Goal: Task Accomplishment & Management: Complete application form

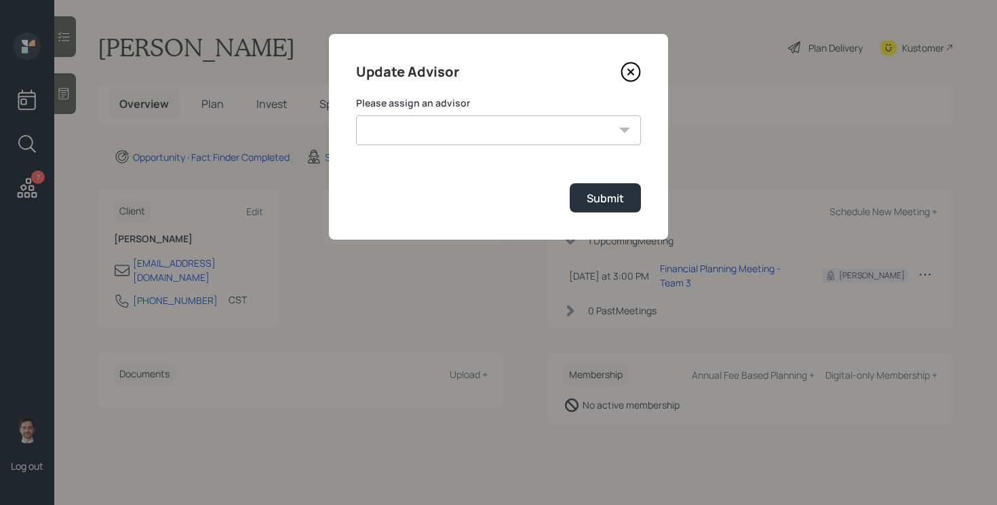
click at [530, 134] on select "[PERSON_NAME] [PERSON_NAME] End [PERSON_NAME] [PERSON_NAME] [PERSON_NAME] [PERS…" at bounding box center [498, 130] width 285 height 30
select select "ef6b64e1-8f62-4a74-b865-a7df4b35b836"
click at [356, 115] on select "[PERSON_NAME] [PERSON_NAME] End [PERSON_NAME] [PERSON_NAME] [PERSON_NAME] [PERS…" at bounding box center [498, 130] width 285 height 30
click at [596, 195] on div "Submit" at bounding box center [605, 198] width 37 height 15
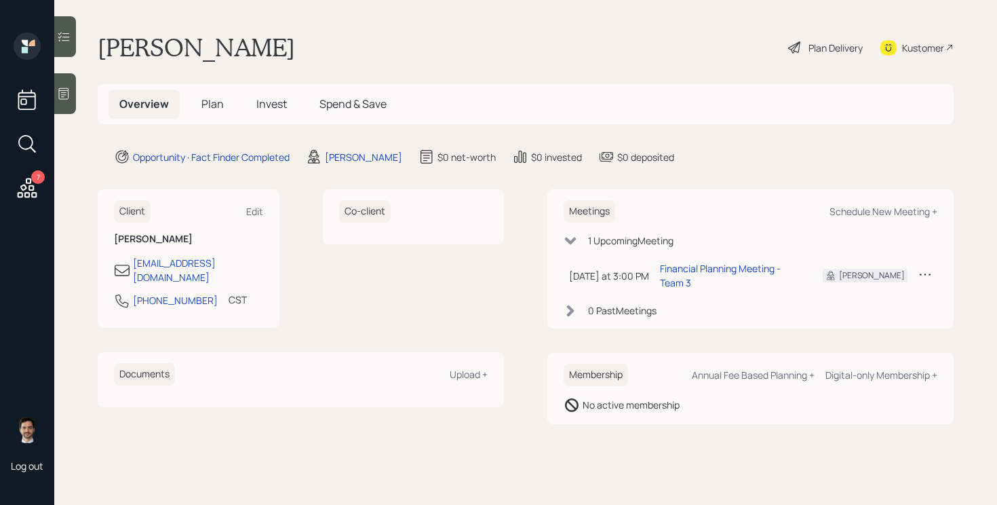
click at [216, 111] on span "Plan" at bounding box center [212, 103] width 22 height 15
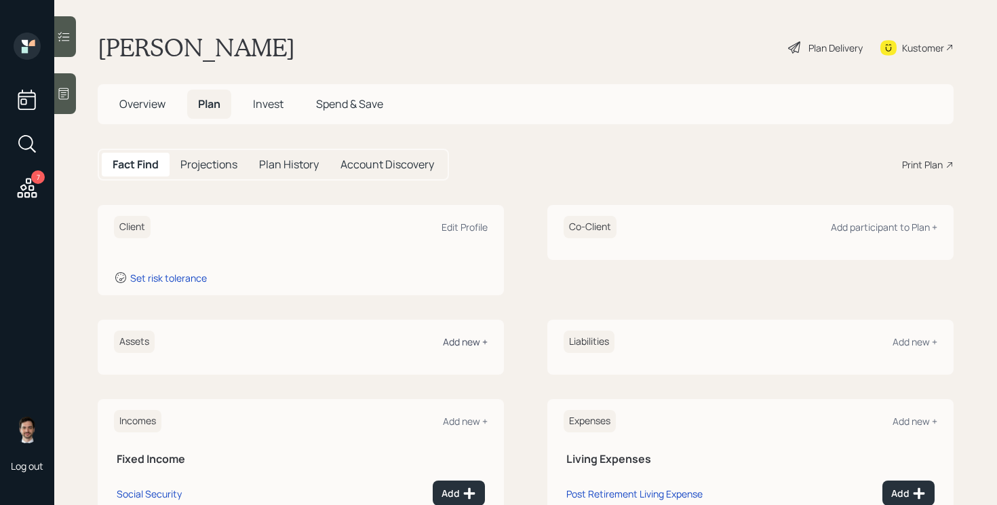
click at [457, 341] on div "Add new +" at bounding box center [465, 341] width 45 height 13
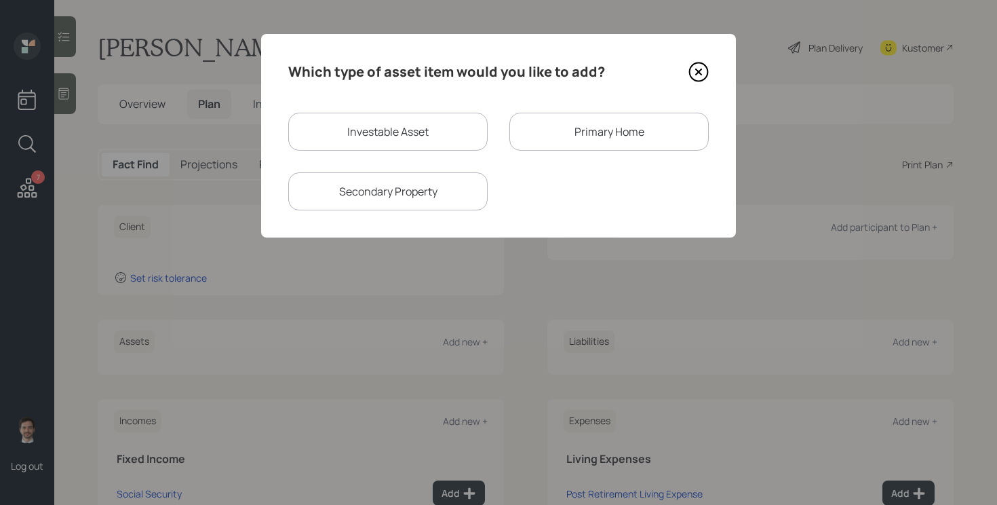
click at [394, 145] on div "Investable Asset" at bounding box center [387, 132] width 199 height 38
select select "taxable"
select select "balanced"
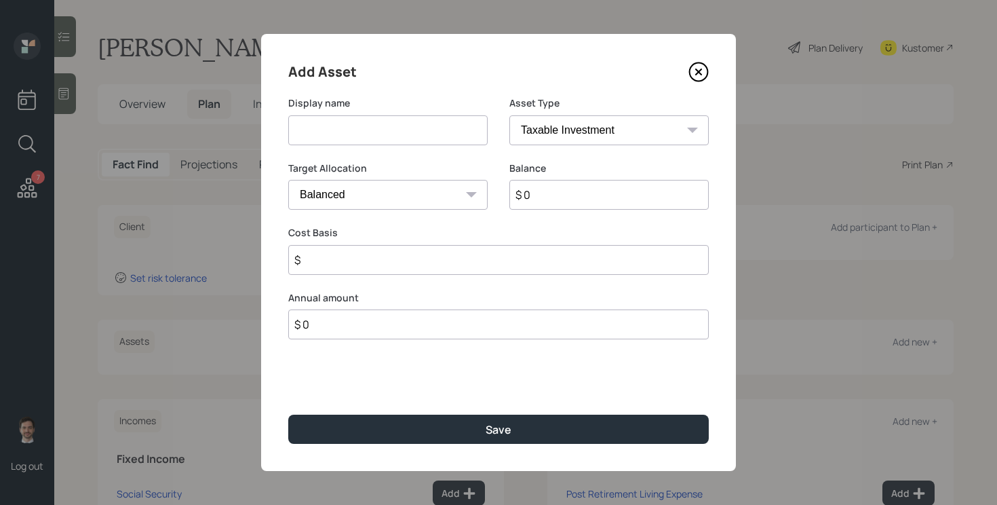
click at [390, 123] on input at bounding box center [387, 130] width 199 height 30
type input "TSP"
click at [573, 130] on select "SEP [PERSON_NAME] IRA 401(k) [PERSON_NAME] 401(k) 403(b) [PERSON_NAME] 403(b) 4…" at bounding box center [609, 130] width 199 height 30
select select "company_sponsored"
click at [510, 115] on select "SEP [PERSON_NAME] IRA 401(k) [PERSON_NAME] 401(k) 403(b) [PERSON_NAME] 403(b) 4…" at bounding box center [609, 130] width 199 height 30
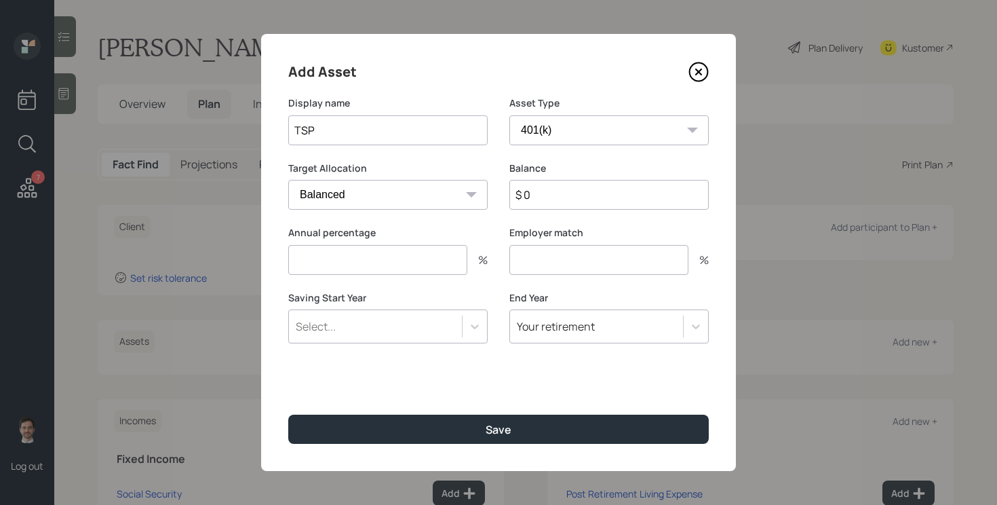
click at [552, 201] on input "$ 0" at bounding box center [609, 195] width 199 height 30
type input "$ 1"
type input "0"
click at [288, 415] on button "Save" at bounding box center [498, 429] width 421 height 29
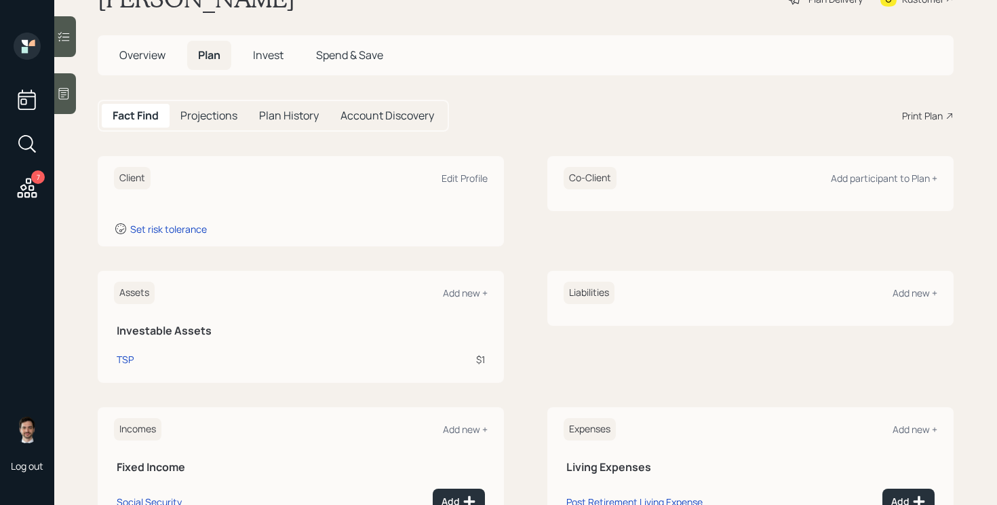
scroll to position [55, 0]
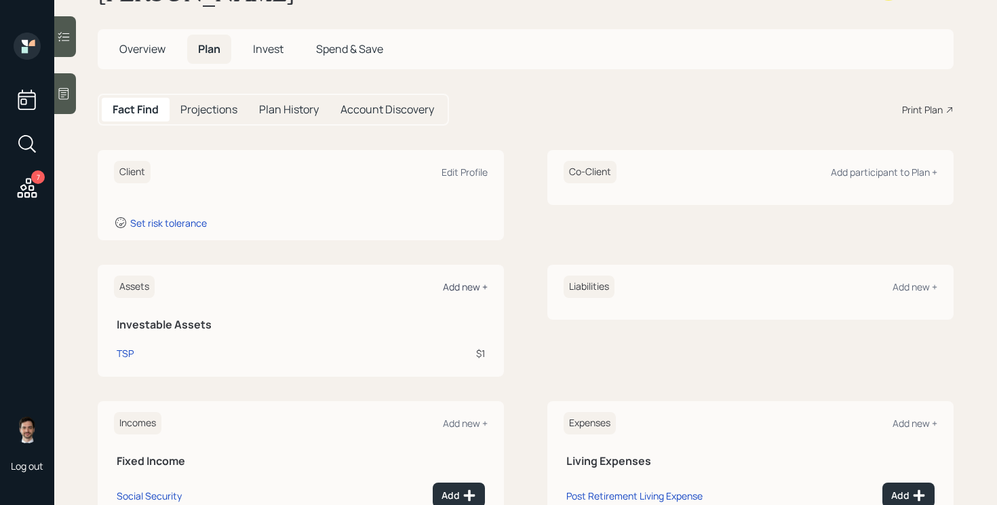
click at [463, 291] on div "Add new +" at bounding box center [465, 286] width 45 height 13
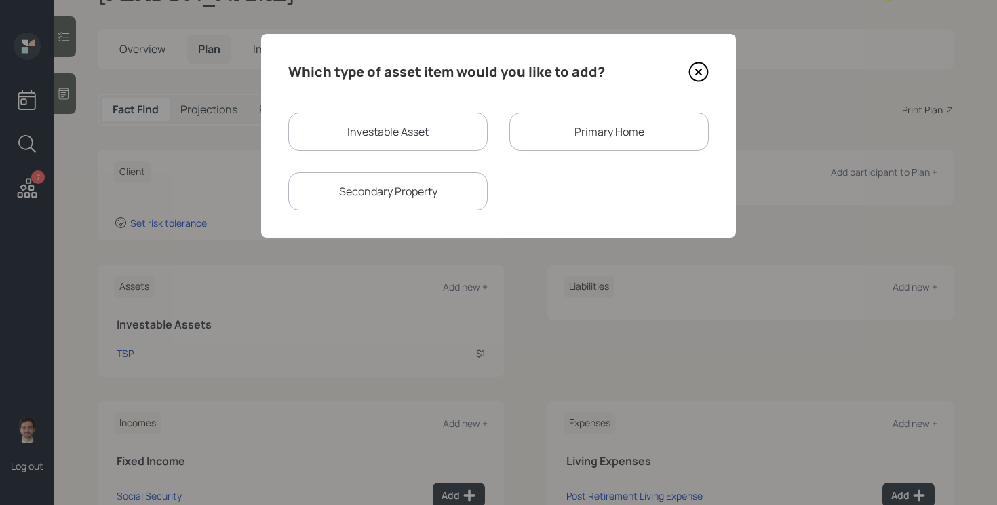
click at [547, 132] on div "Primary Home" at bounding box center [609, 132] width 199 height 38
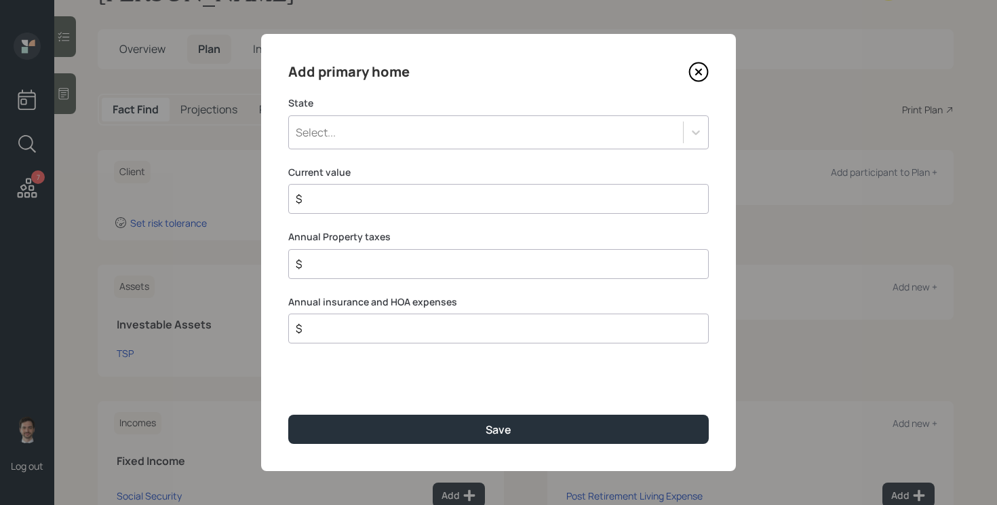
click at [520, 136] on div "Select..." at bounding box center [486, 132] width 394 height 23
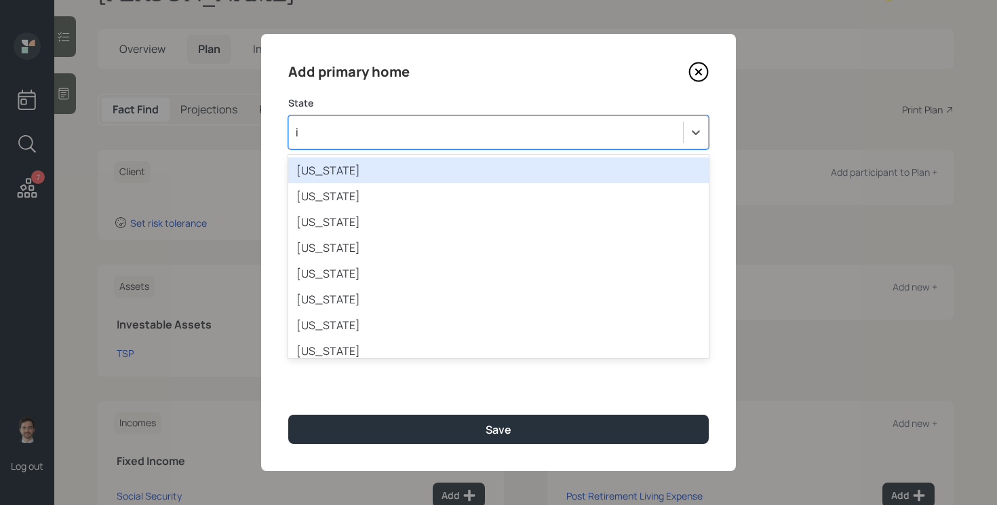
type input "il"
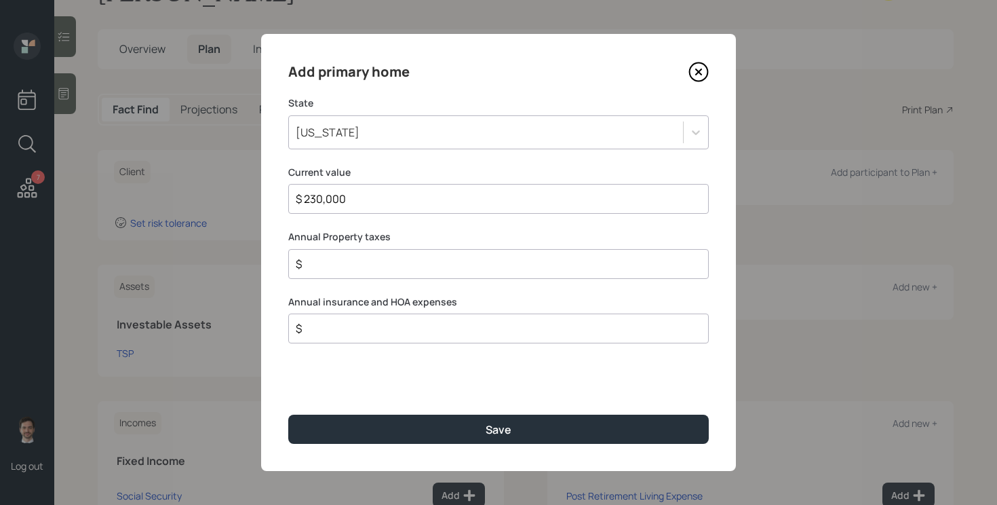
type input "$ 230,000"
click at [288, 415] on button "Save" at bounding box center [498, 429] width 421 height 29
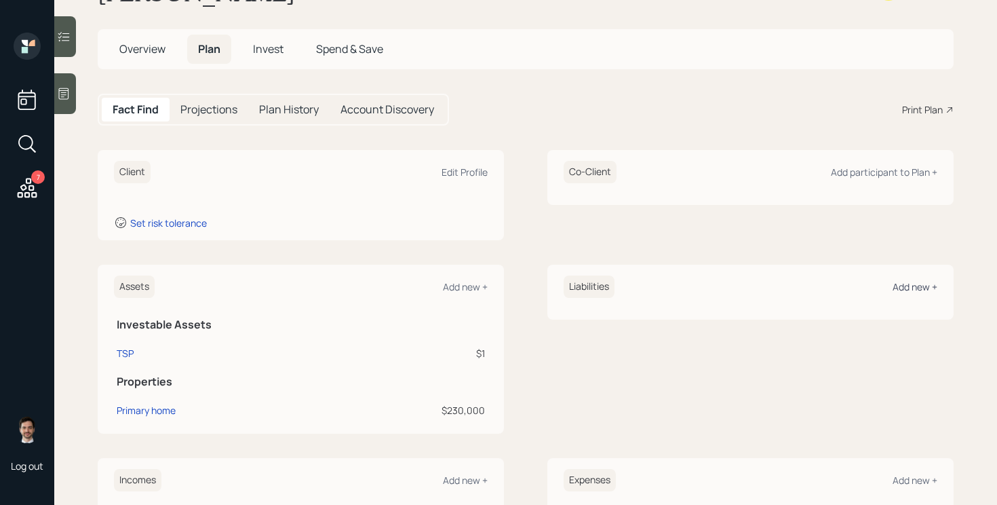
click at [928, 291] on div "Add new +" at bounding box center [915, 286] width 45 height 13
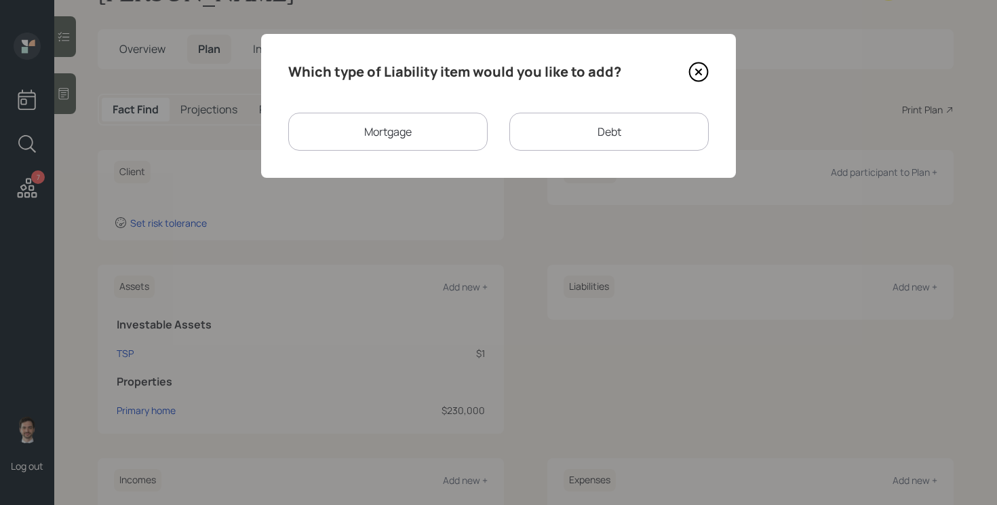
click at [384, 134] on div "Mortgage" at bounding box center [387, 132] width 199 height 38
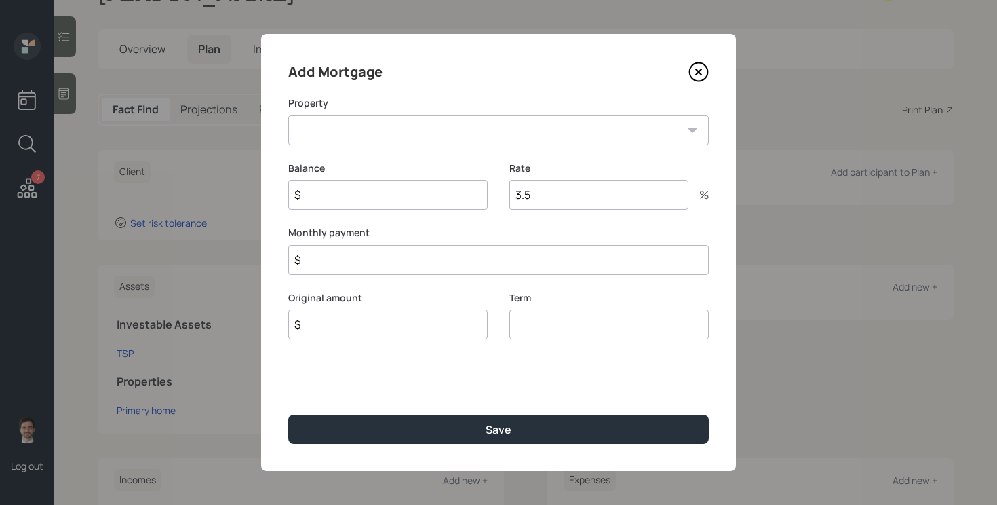
click at [353, 129] on select "IL Primary home" at bounding box center [498, 130] width 421 height 30
select select "2ea3a106-aaca-408a-ace4-772643bed8d9"
click at [288, 115] on select "IL Primary home" at bounding box center [498, 130] width 421 height 30
click at [398, 198] on input "$" at bounding box center [387, 195] width 199 height 30
type input "$ 180,000"
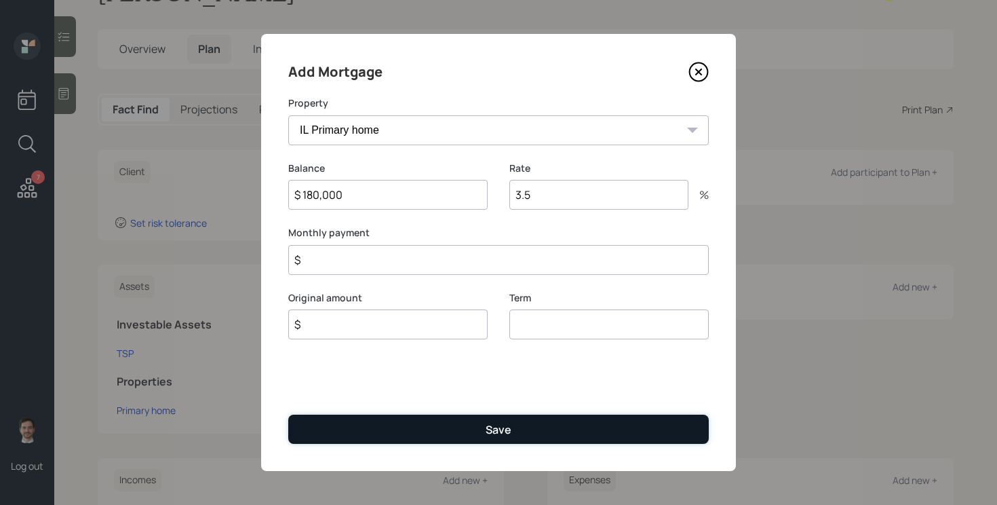
click at [311, 431] on button "Save" at bounding box center [498, 429] width 421 height 29
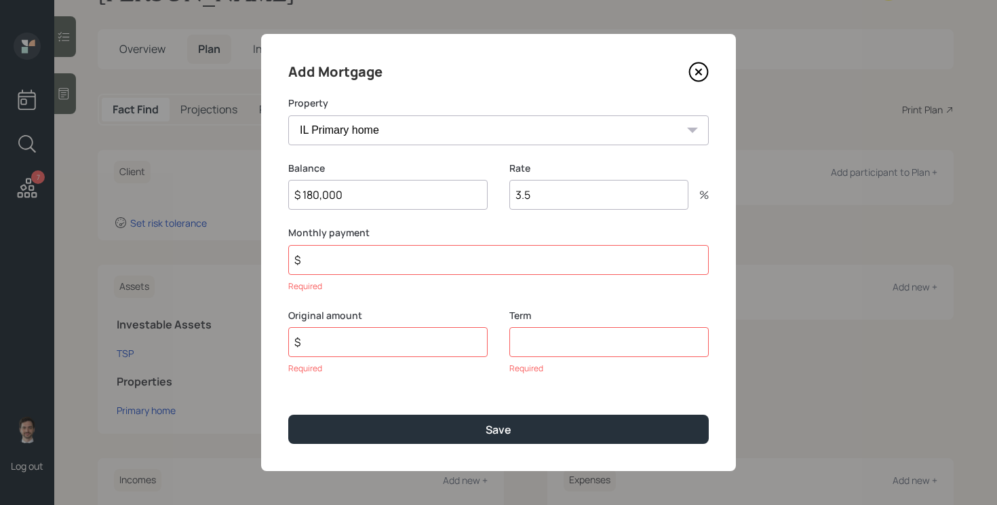
click at [351, 267] on input "$" at bounding box center [498, 260] width 421 height 30
click at [431, 250] on input "$" at bounding box center [498, 260] width 421 height 30
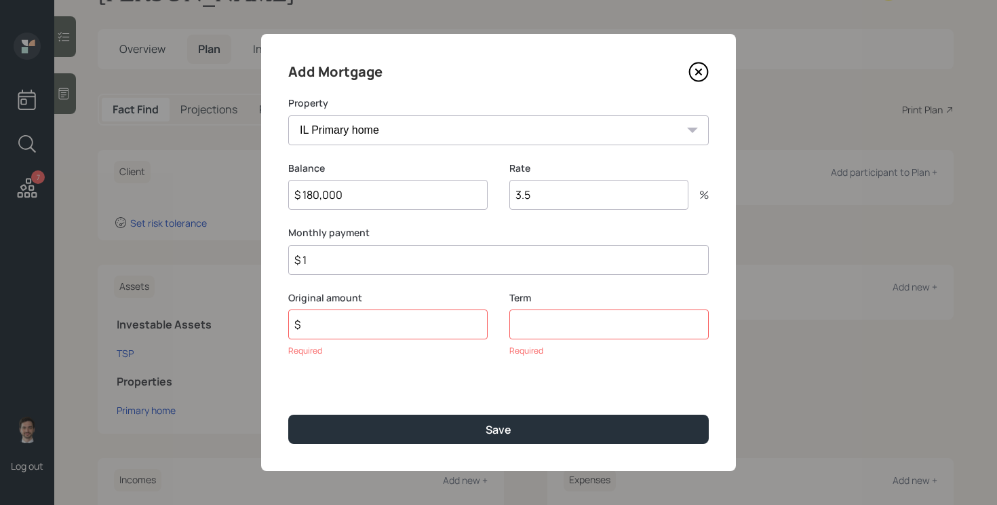
type input "$ 1"
click at [391, 324] on input "$" at bounding box center [387, 324] width 199 height 30
type input "$ 180,000"
type input "30"
click at [288, 415] on button "Save" at bounding box center [498, 429] width 421 height 29
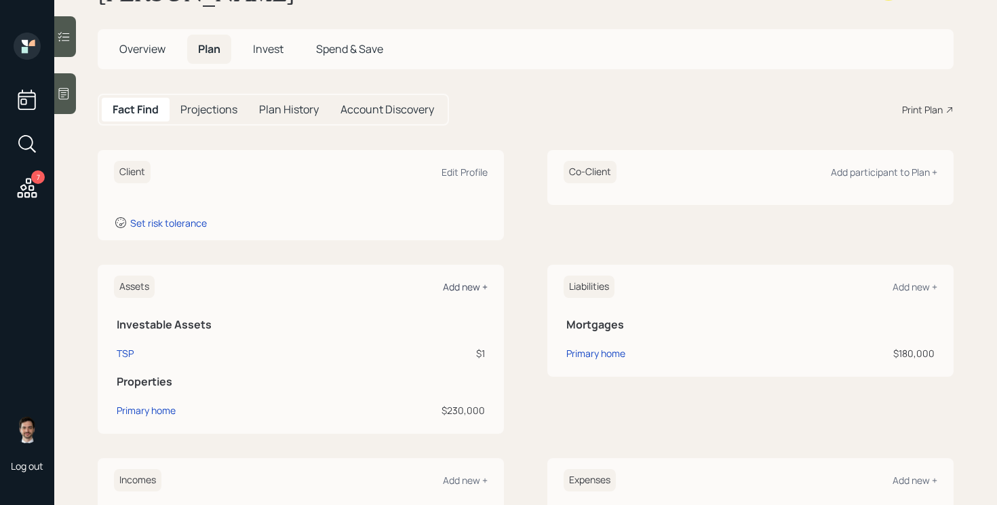
click at [460, 283] on div "Add new +" at bounding box center [465, 286] width 45 height 13
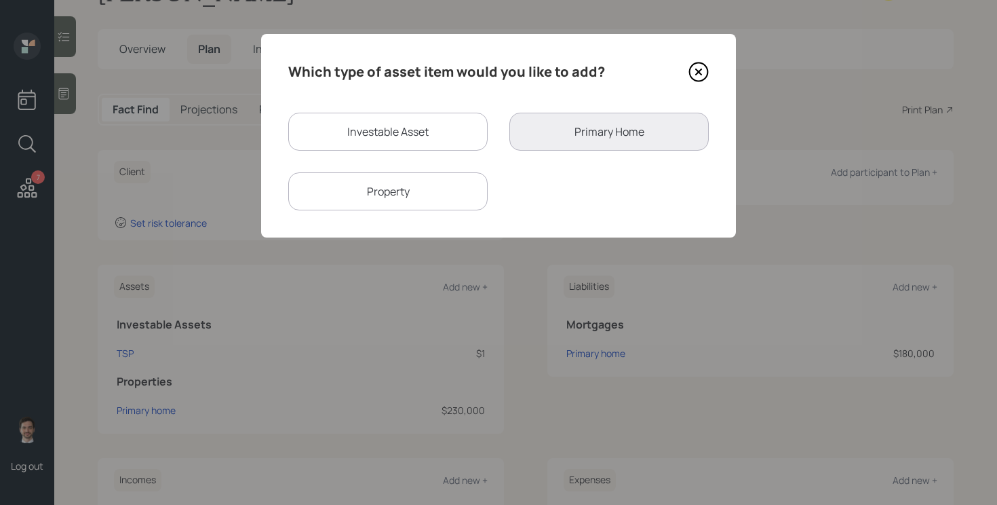
click at [421, 121] on div "Investable Asset" at bounding box center [387, 132] width 199 height 38
select select "taxable"
select select "balanced"
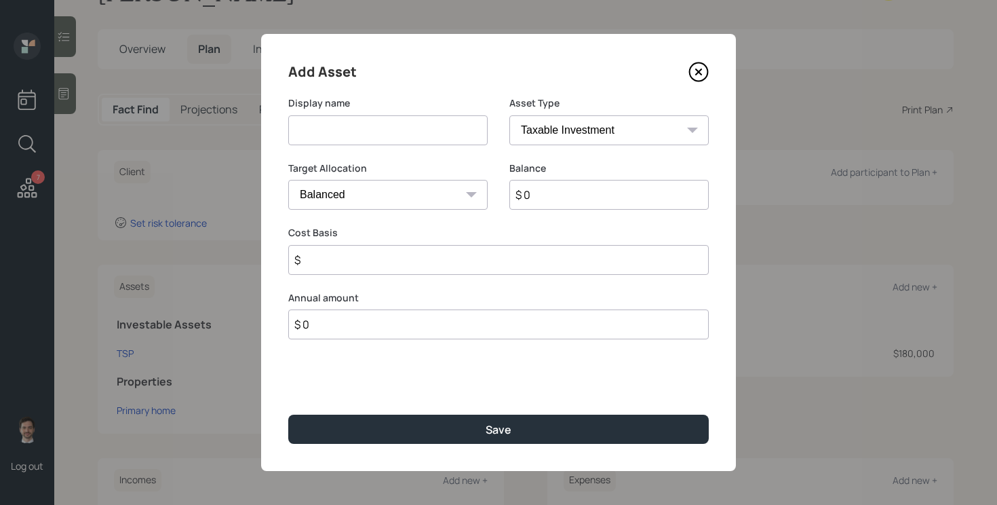
click at [408, 128] on input at bounding box center [387, 130] width 199 height 30
type input "Cash"
select select "emergency_fund"
type input "$ 3,000"
click at [288, 415] on button "Save" at bounding box center [498, 429] width 421 height 29
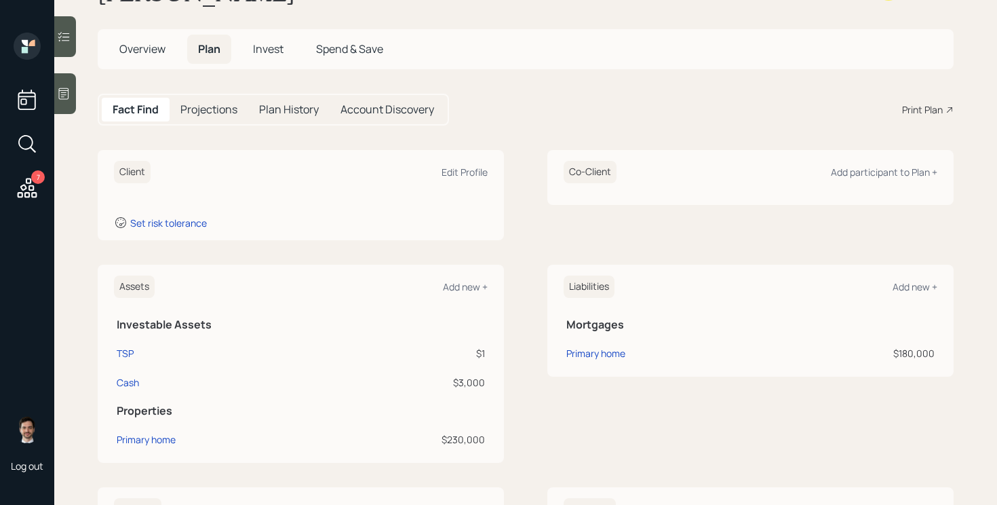
scroll to position [359, 0]
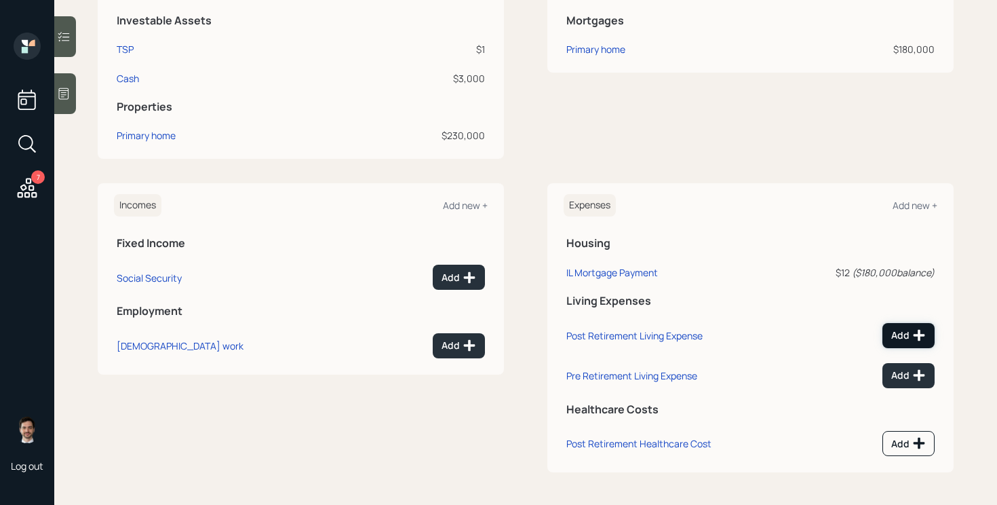
click at [904, 335] on div "Add" at bounding box center [908, 335] width 35 height 14
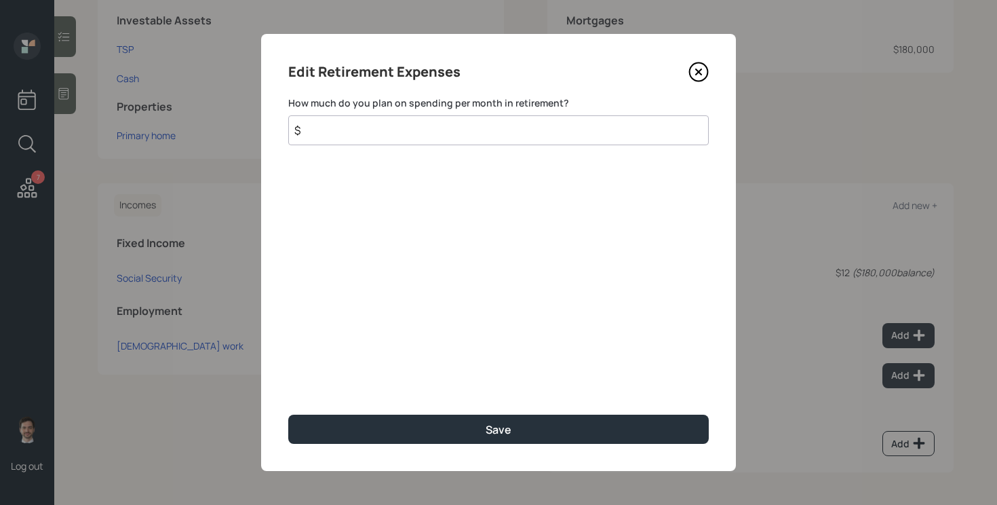
click at [615, 135] on input "$" at bounding box center [498, 130] width 421 height 30
type input "$ 1,000"
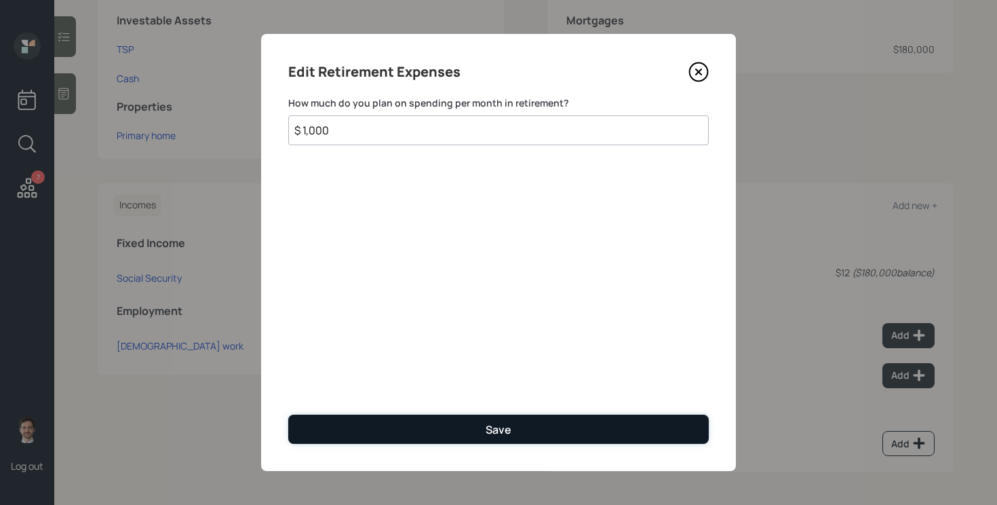
click at [541, 425] on button "Save" at bounding box center [498, 429] width 421 height 29
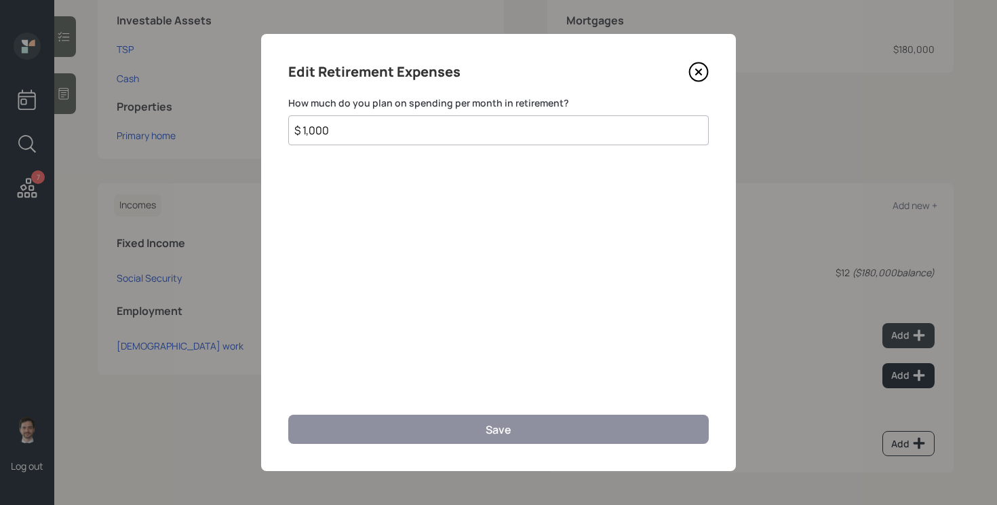
scroll to position [349, 0]
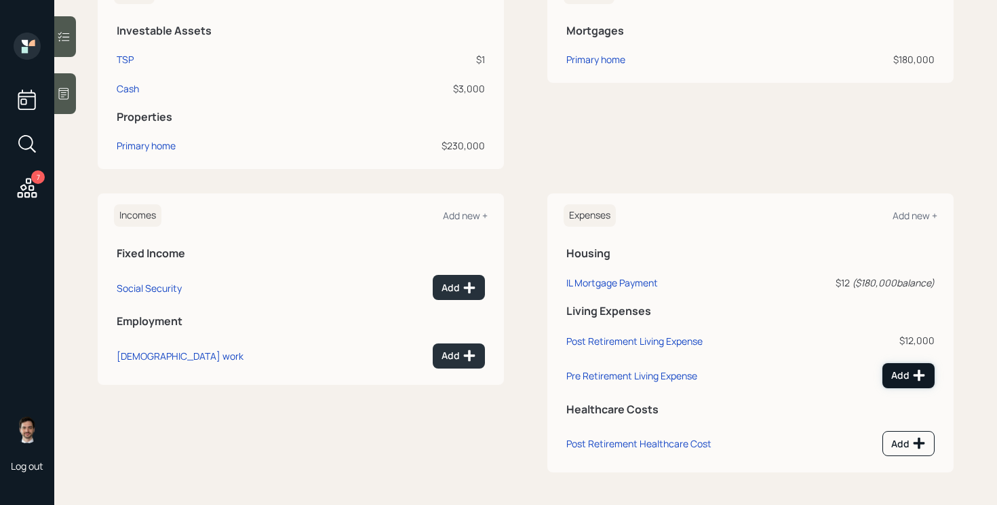
click at [905, 371] on div "Add" at bounding box center [908, 375] width 35 height 14
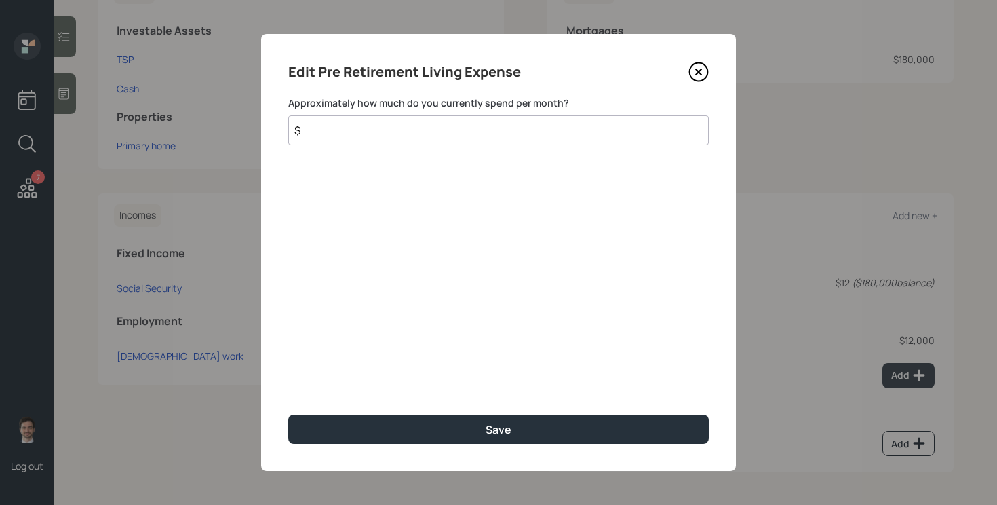
click at [640, 130] on input "$" at bounding box center [498, 130] width 421 height 30
type input "$ 1,000"
click at [288, 415] on button "Save" at bounding box center [498, 429] width 421 height 29
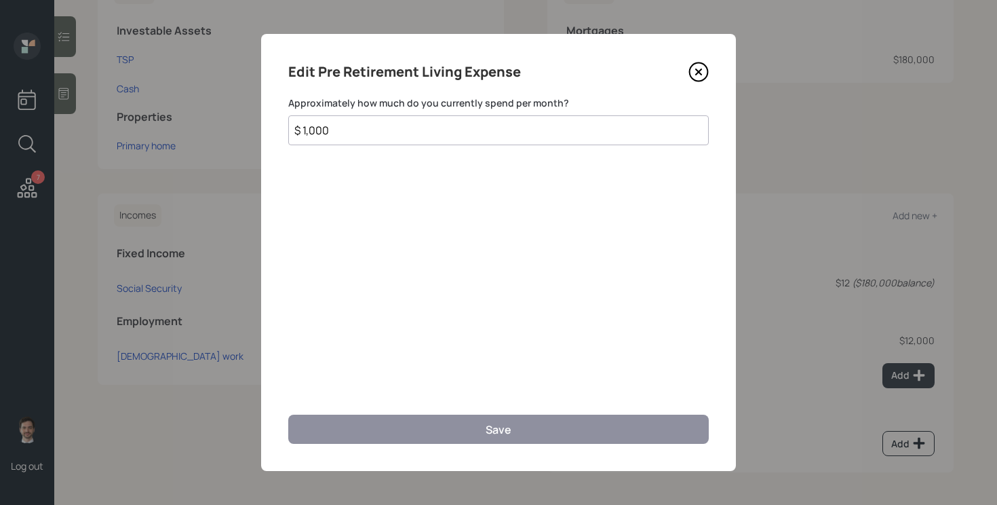
scroll to position [339, 0]
